Goal: Complete application form: Complete application form

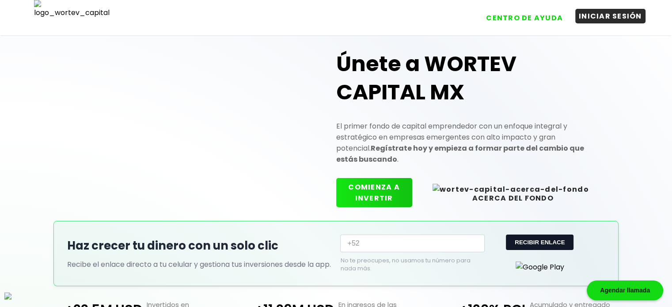
click at [601, 16] on button "INICIAR SESIÓN" at bounding box center [611, 16] width 70 height 15
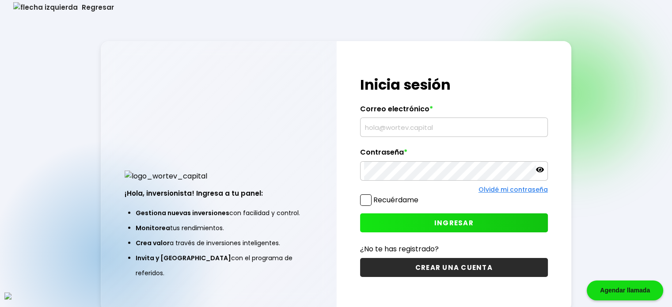
click at [413, 123] on input "text" at bounding box center [454, 127] width 180 height 19
type input "ut@mail.com"
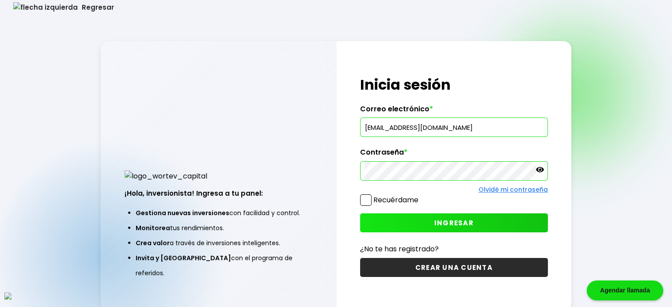
click at [368, 201] on span at bounding box center [365, 199] width 11 height 11
click at [420, 196] on input "Recuérdame" at bounding box center [420, 196] width 0 height 0
click at [484, 221] on button "INGRESAR" at bounding box center [454, 222] width 188 height 19
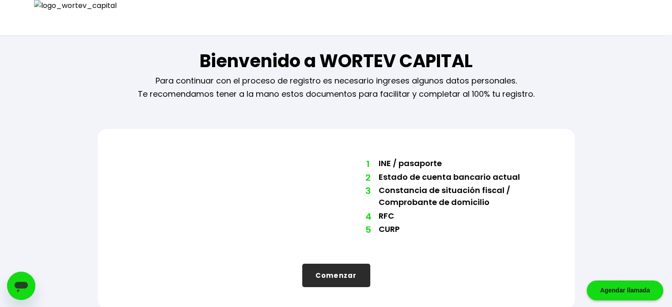
scroll to position [7, 0]
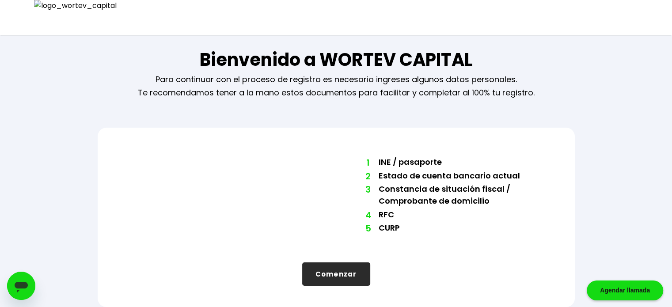
click at [345, 277] on button "Comenzar" at bounding box center [336, 274] width 68 height 23
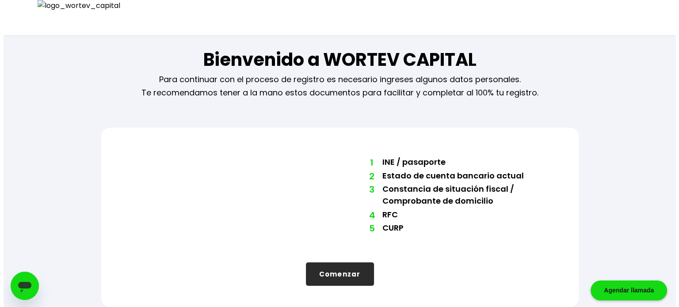
scroll to position [0, 0]
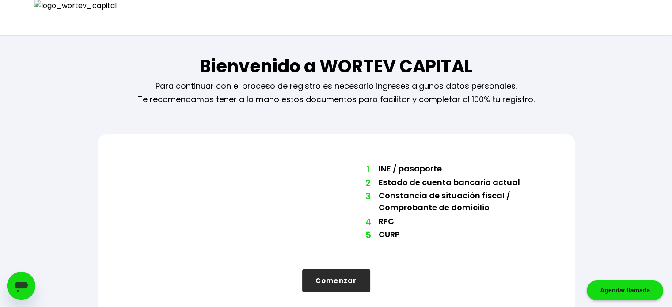
click at [351, 282] on button "Comenzar" at bounding box center [336, 280] width 68 height 23
click at [116, 286] on button "Comenzar" at bounding box center [336, 280] width 68 height 23
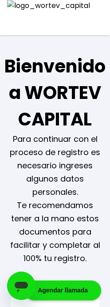
click at [0, 145] on div "Bienvenido a WORTEV CAPITAL Para continuar con el proceso de registro es necesa…" at bounding box center [55, 296] width 110 height 593
click at [76, 221] on p "Para continuar con el proceso de registro es necesario ingreses algunos datos p…" at bounding box center [54, 199] width 99 height 133
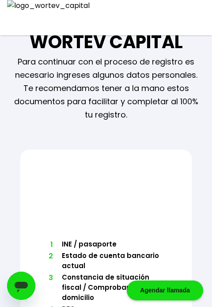
scroll to position [133, 0]
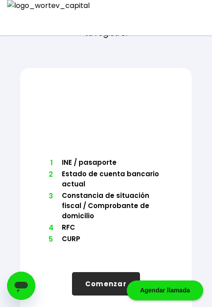
click at [115, 273] on button "Comenzar" at bounding box center [106, 283] width 68 height 23
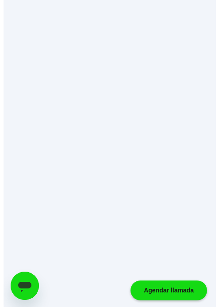
scroll to position [0, 0]
